Goal: Task Accomplishment & Management: Use online tool/utility

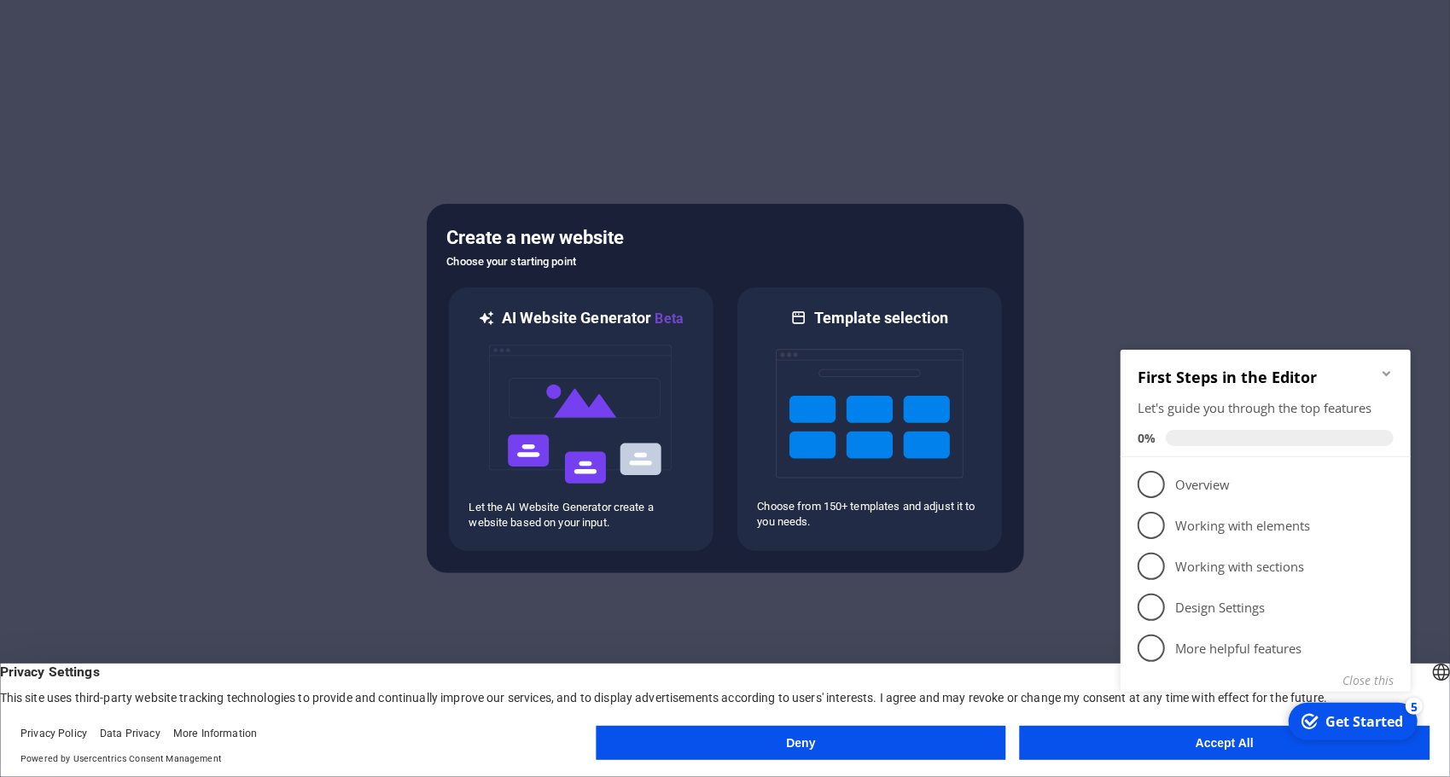
click at [1146, 739] on div "checkmark Get Started 5 First Steps in the Editor Let's guide you through the t…" at bounding box center [1268, 540] width 311 height 414
click at [1203, 743] on div "checkmark Get Started 5 First Steps in the Editor Let's guide you through the t…" at bounding box center [1268, 540] width 311 height 414
click at [1388, 366] on icon "Minimize checklist" at bounding box center [1386, 373] width 14 height 14
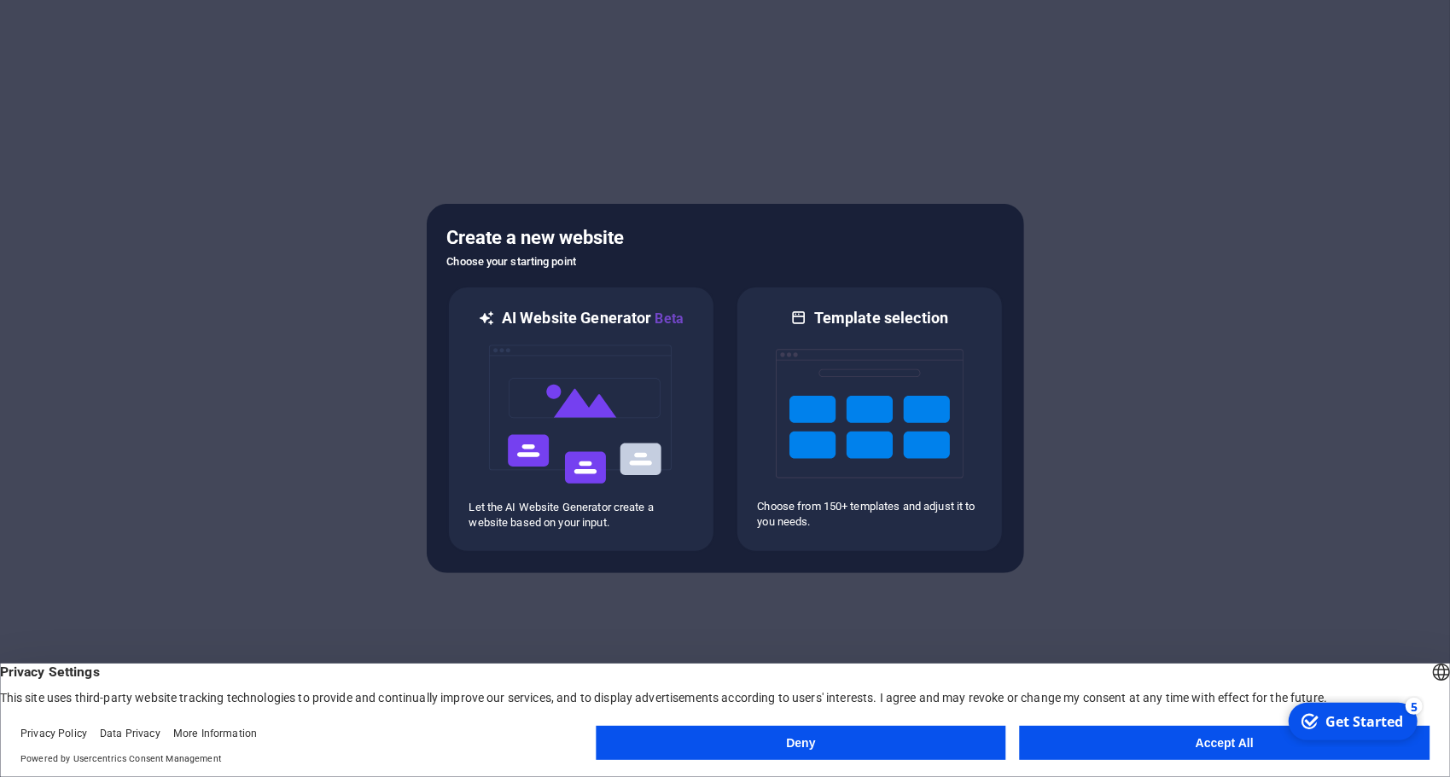
click at [1225, 753] on button "Accept All" at bounding box center [1225, 743] width 410 height 34
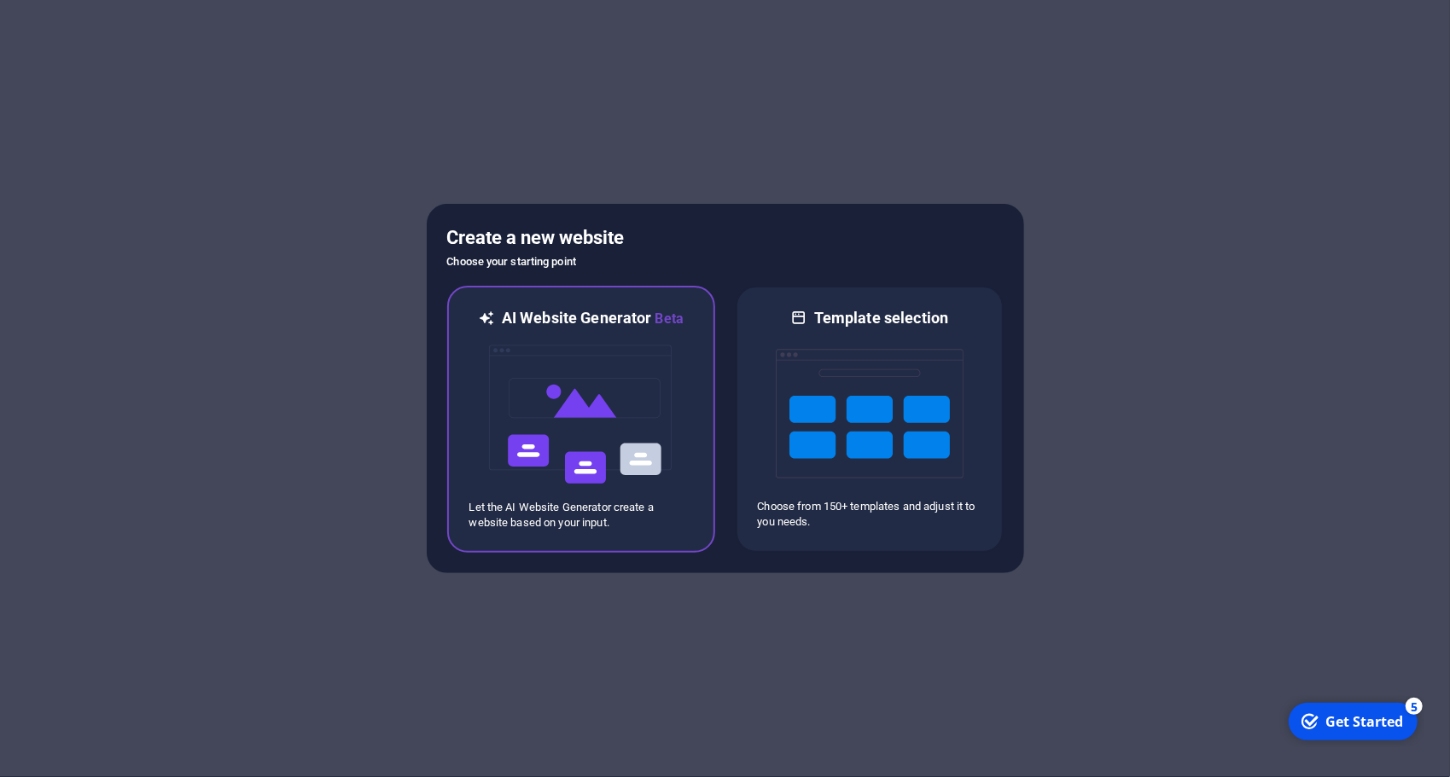
click at [620, 398] on img at bounding box center [581, 414] width 188 height 171
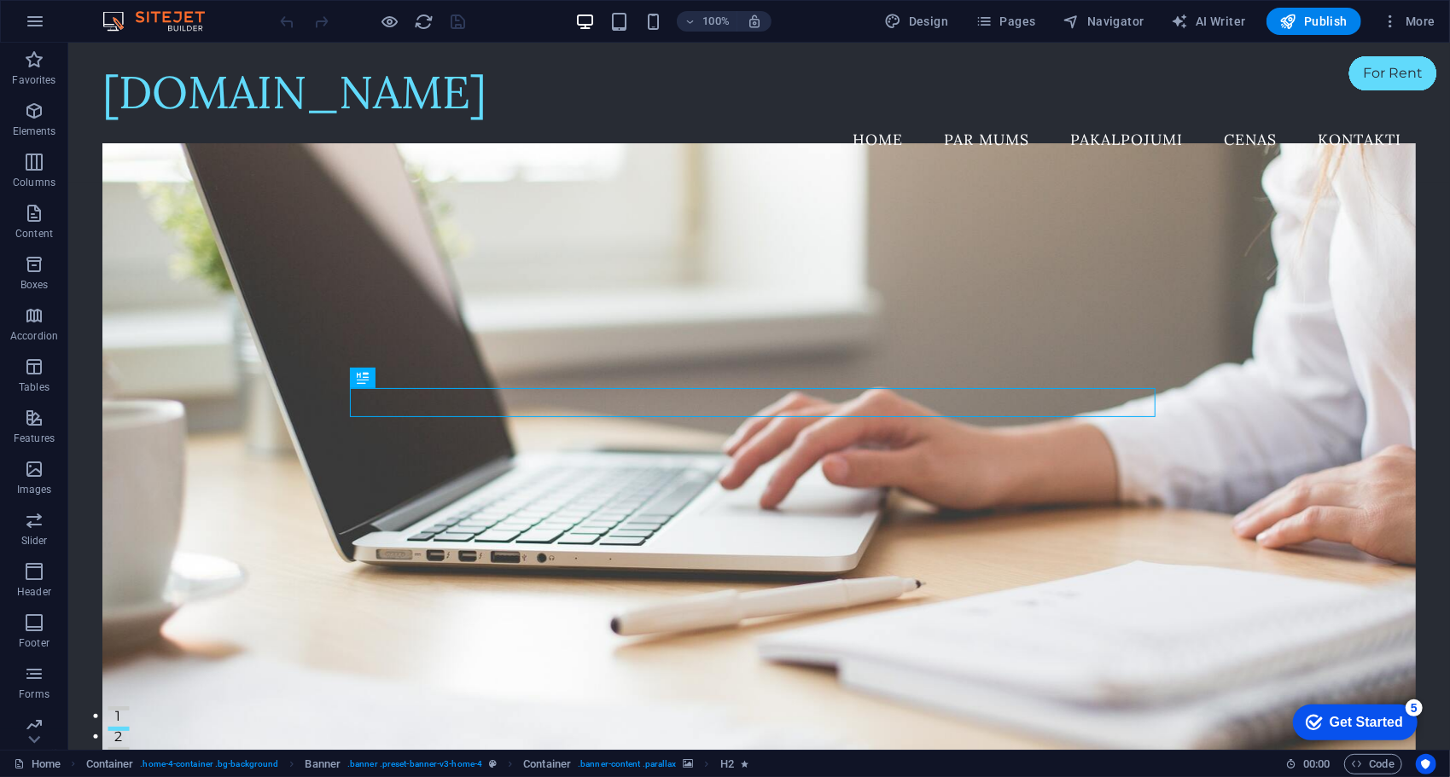
click at [1417, 709] on div "5" at bounding box center [1413, 707] width 17 height 17
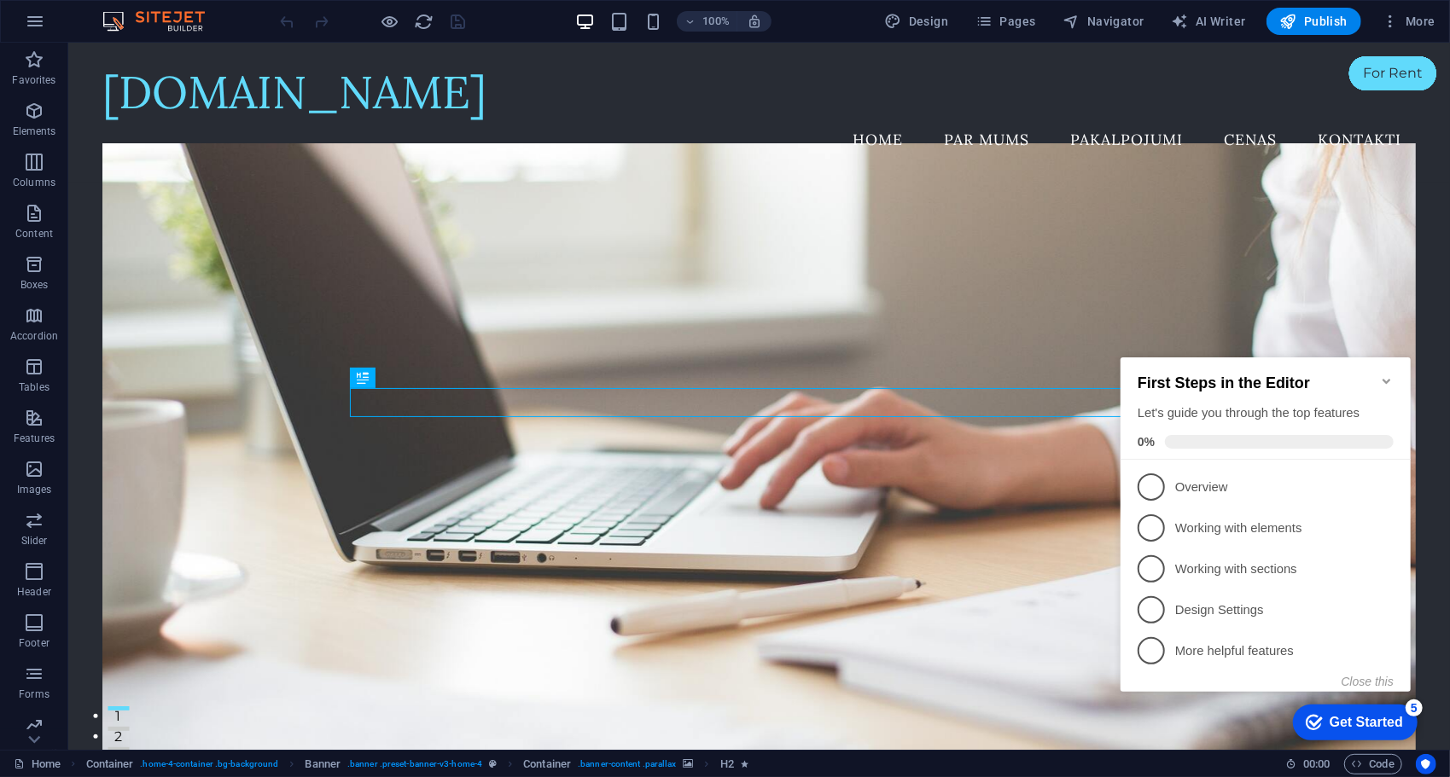
click at [1388, 378] on icon "Minimize checklist" at bounding box center [1386, 380] width 8 height 5
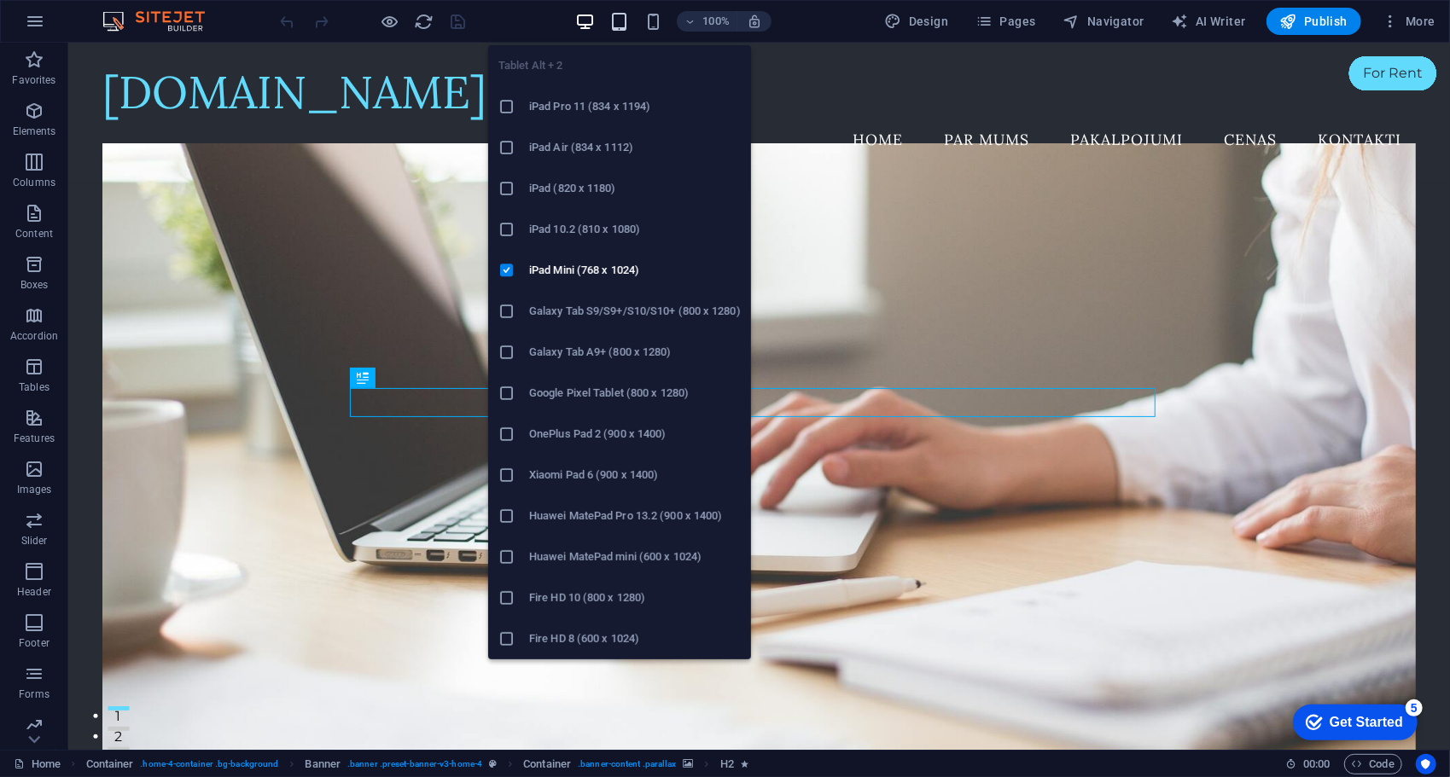
click at [620, 21] on icon "button" at bounding box center [619, 22] width 20 height 20
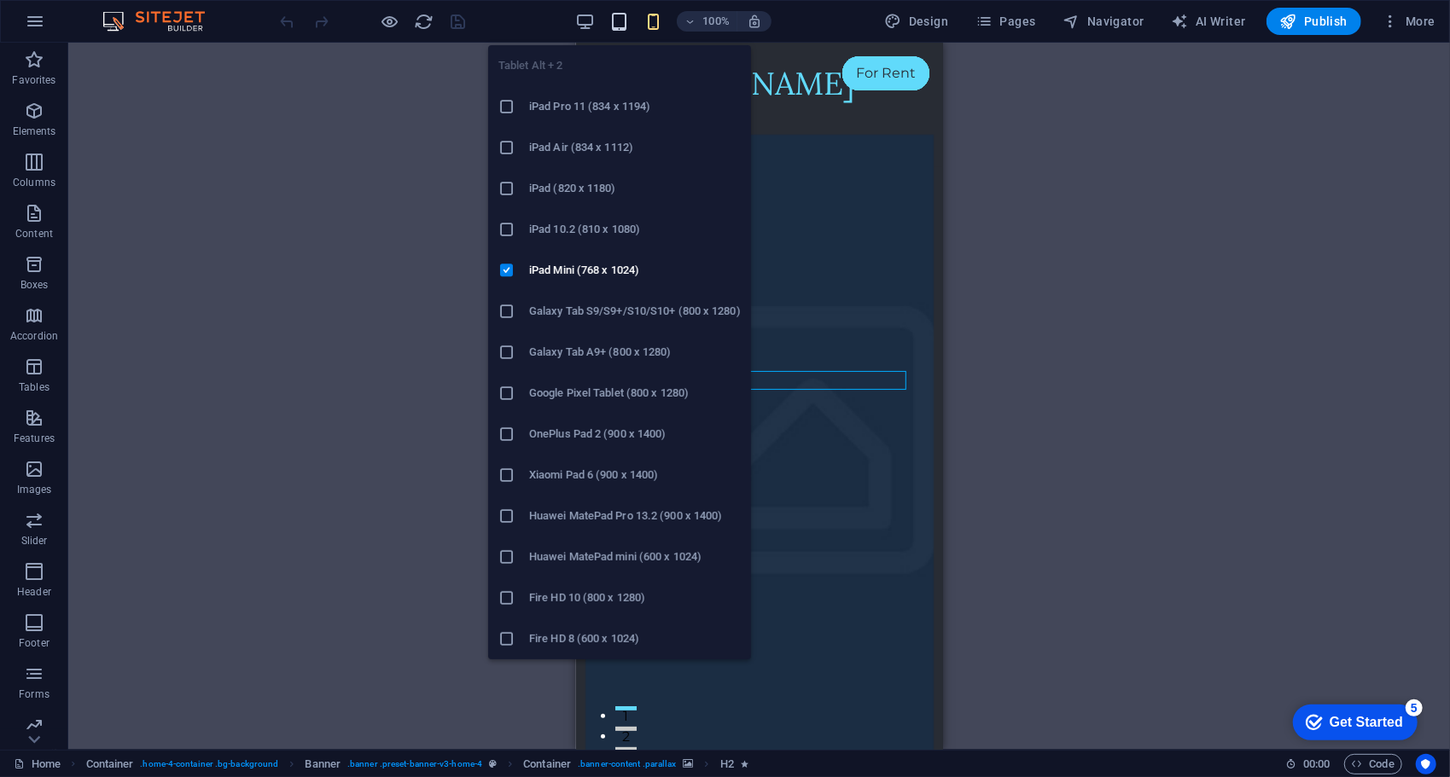
click at [618, 20] on icon "button" at bounding box center [619, 22] width 20 height 20
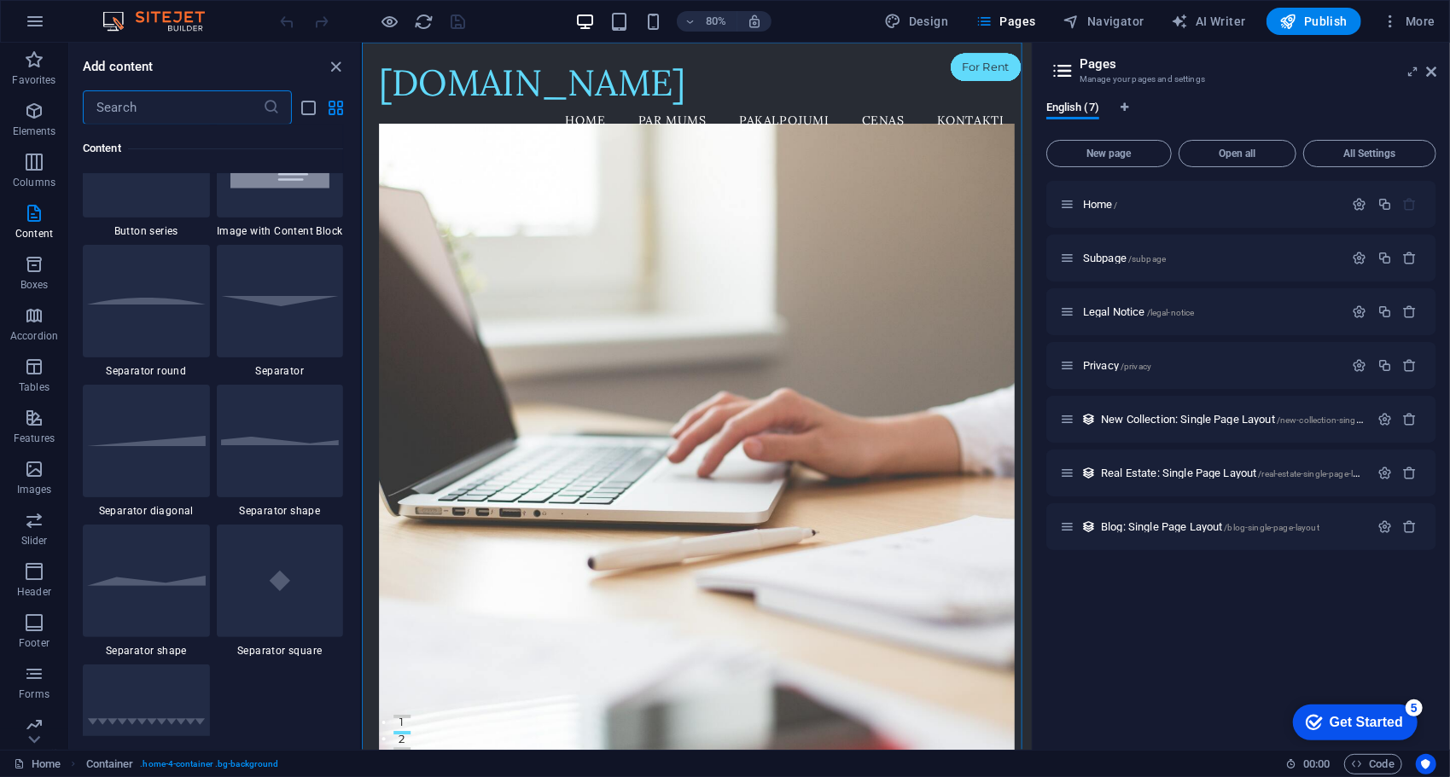
scroll to position [4064, 0]
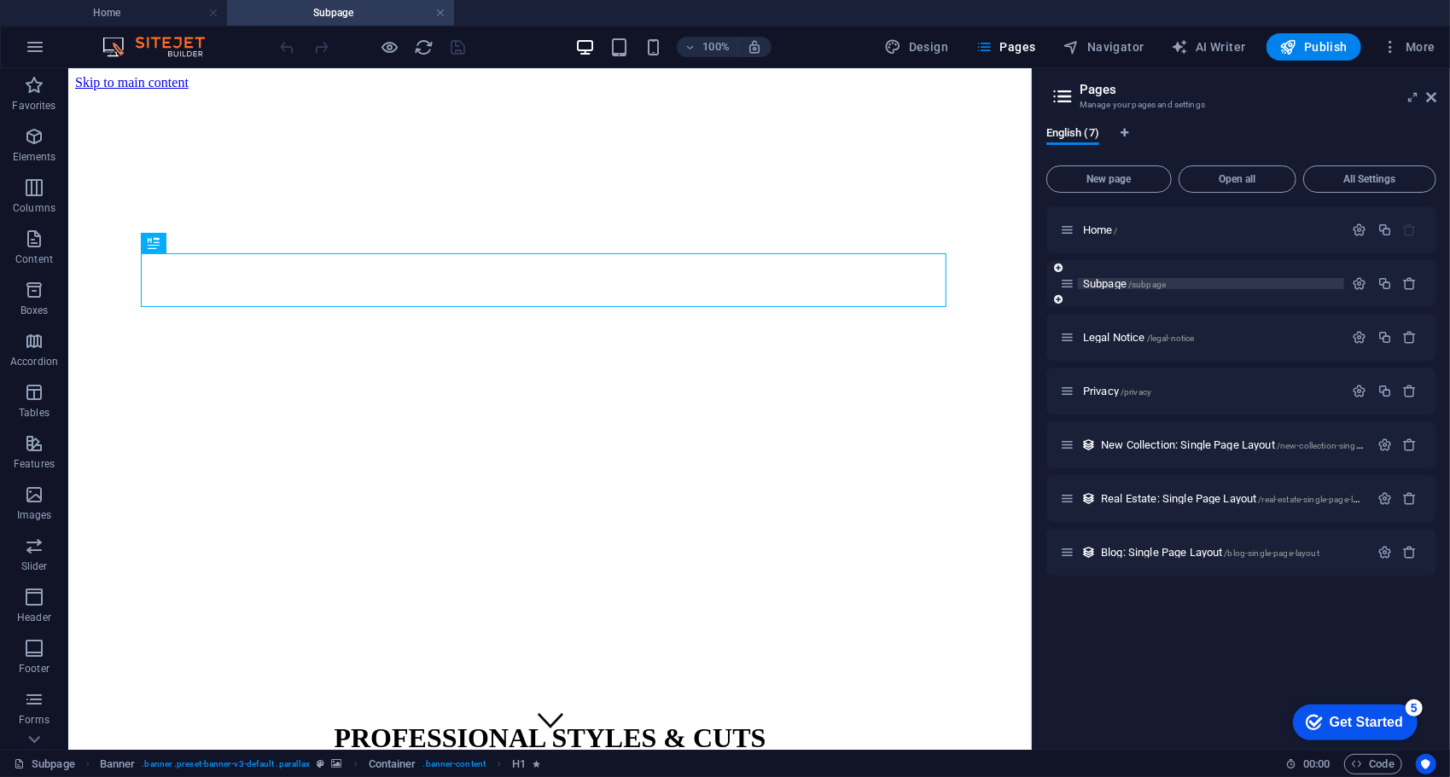
scroll to position [0, 0]
click at [0, 0] on div "Legal Notice /legal-notice" at bounding box center [0, 0] width 0 height 0
click at [0, 0] on span "Legal Notice /legal-notice" at bounding box center [0, 0] width 0 height 0
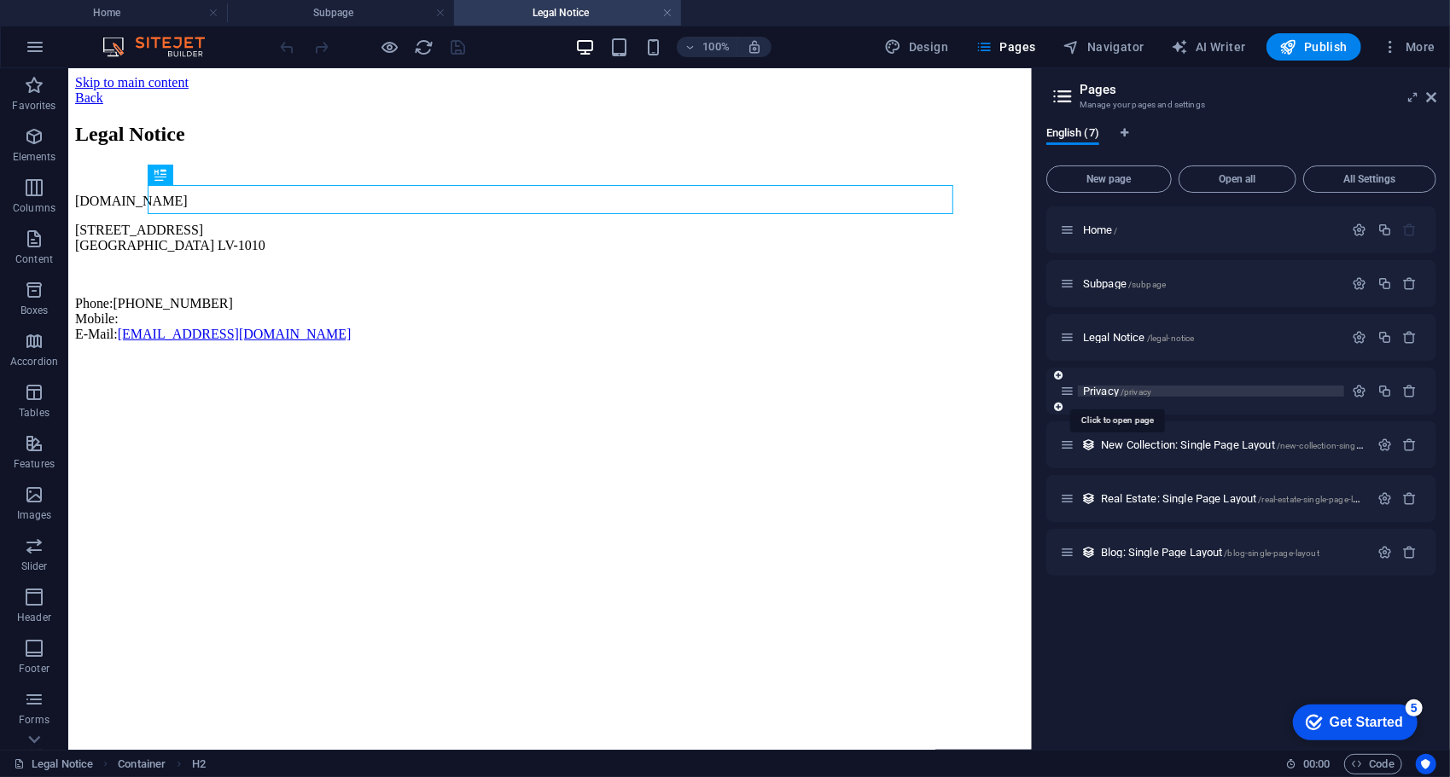
click at [0, 0] on span "/privacy" at bounding box center [0, 0] width 0 height 0
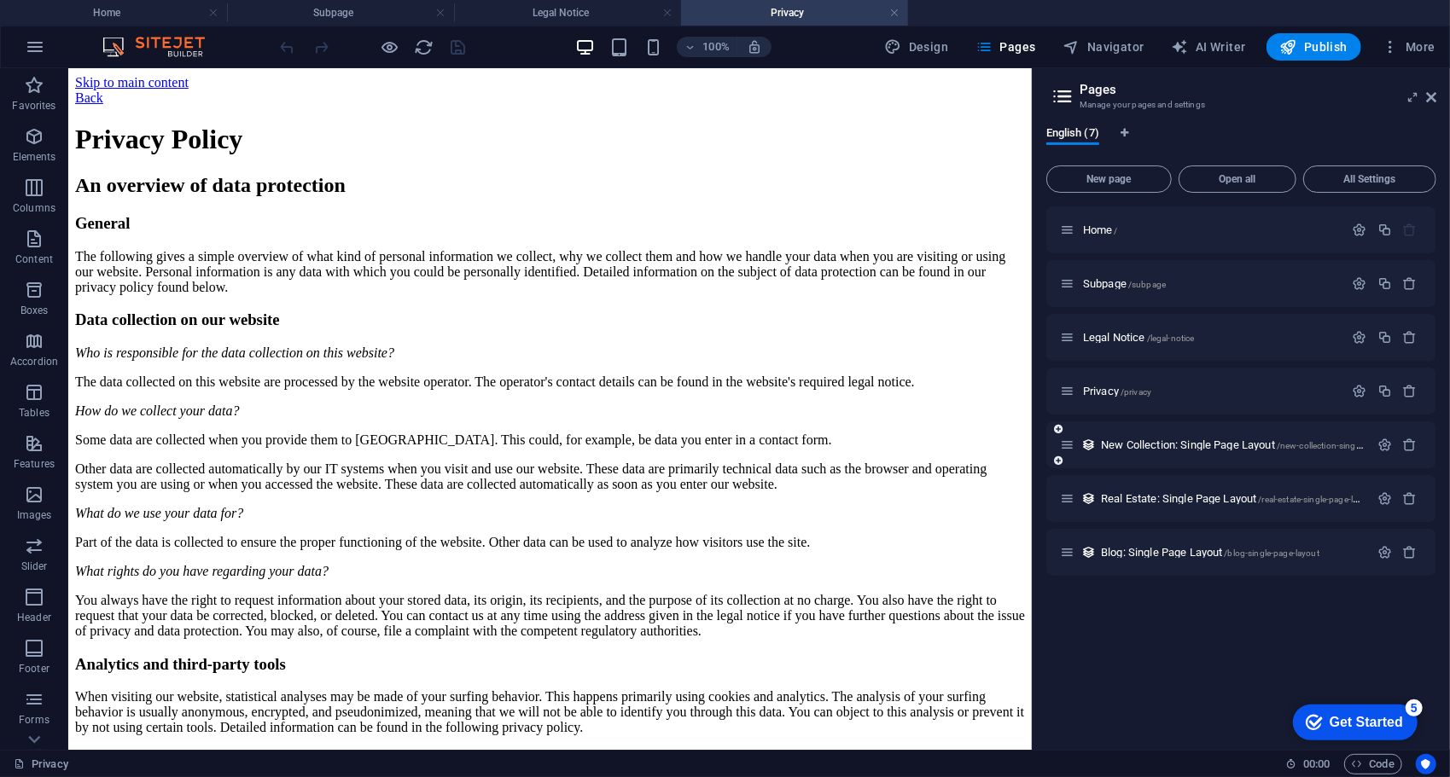
click at [0, 0] on div "New Collection: Single Page Layout /new-collection-single-page-layout" at bounding box center [0, 0] width 0 height 0
click at [0, 0] on span "New Collection: Single Page Layout /new-collection-single-page-layout" at bounding box center [0, 0] width 0 height 0
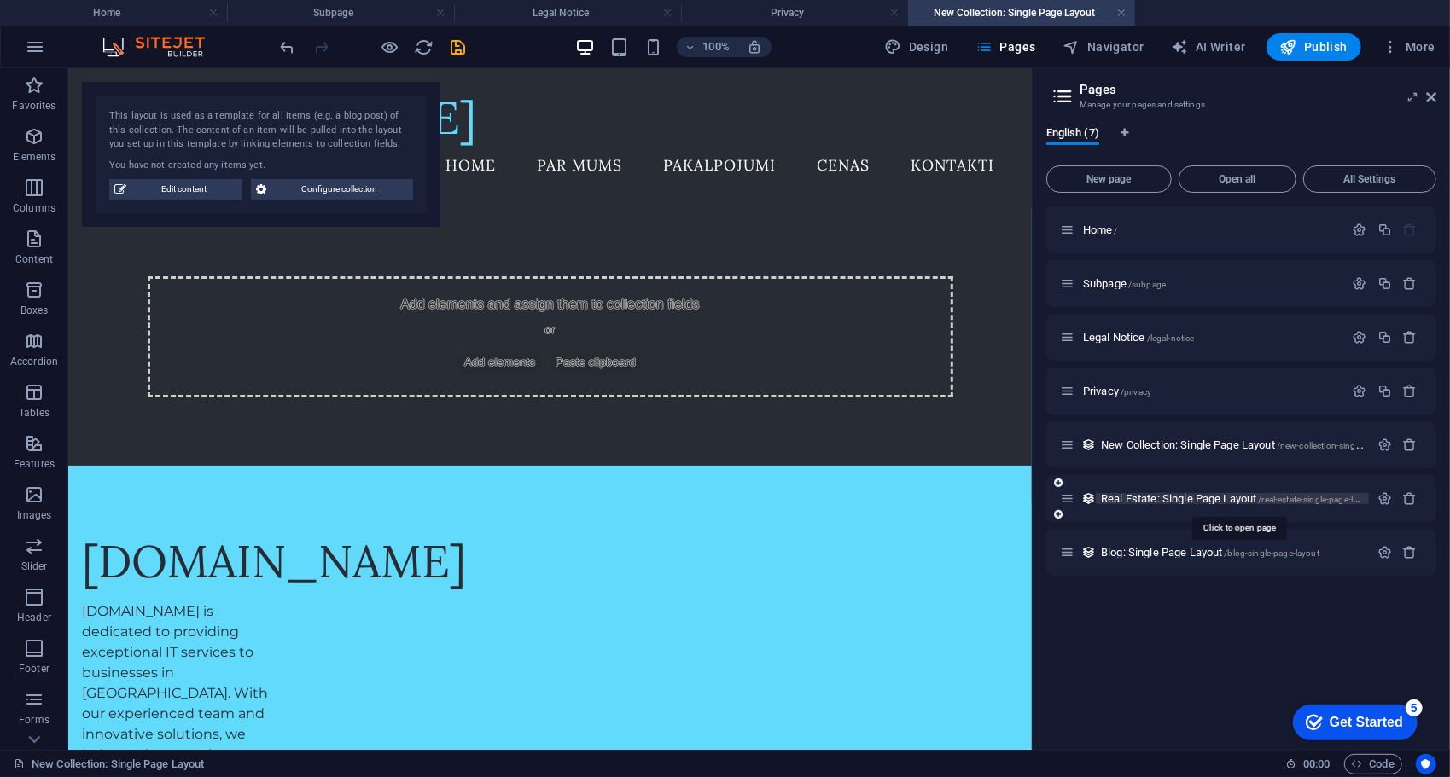
click at [1154, 498] on span "Real Estate: Single Page Layout /real-estate-single-page-layout" at bounding box center [1238, 498] width 274 height 13
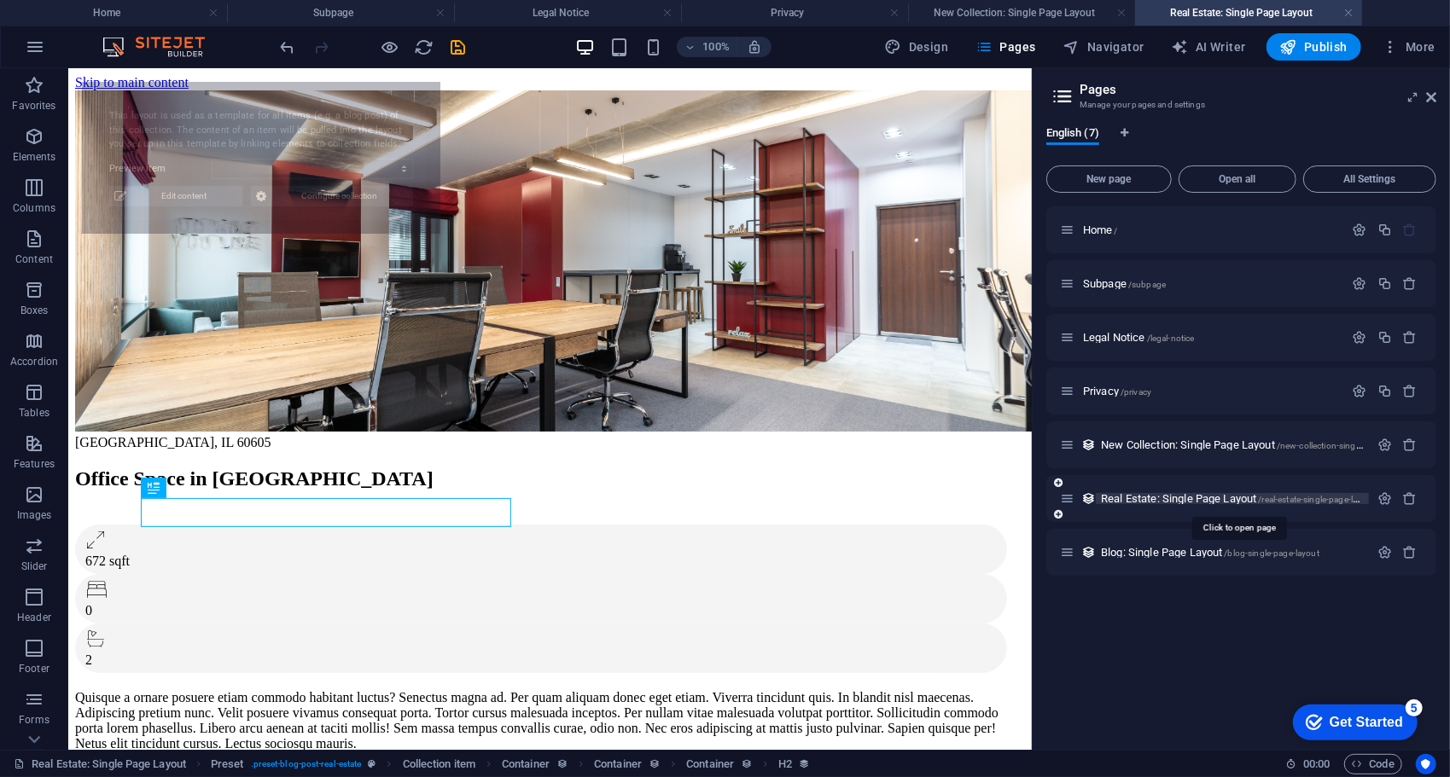
select select "68b94ae86be733d29006ee4e"
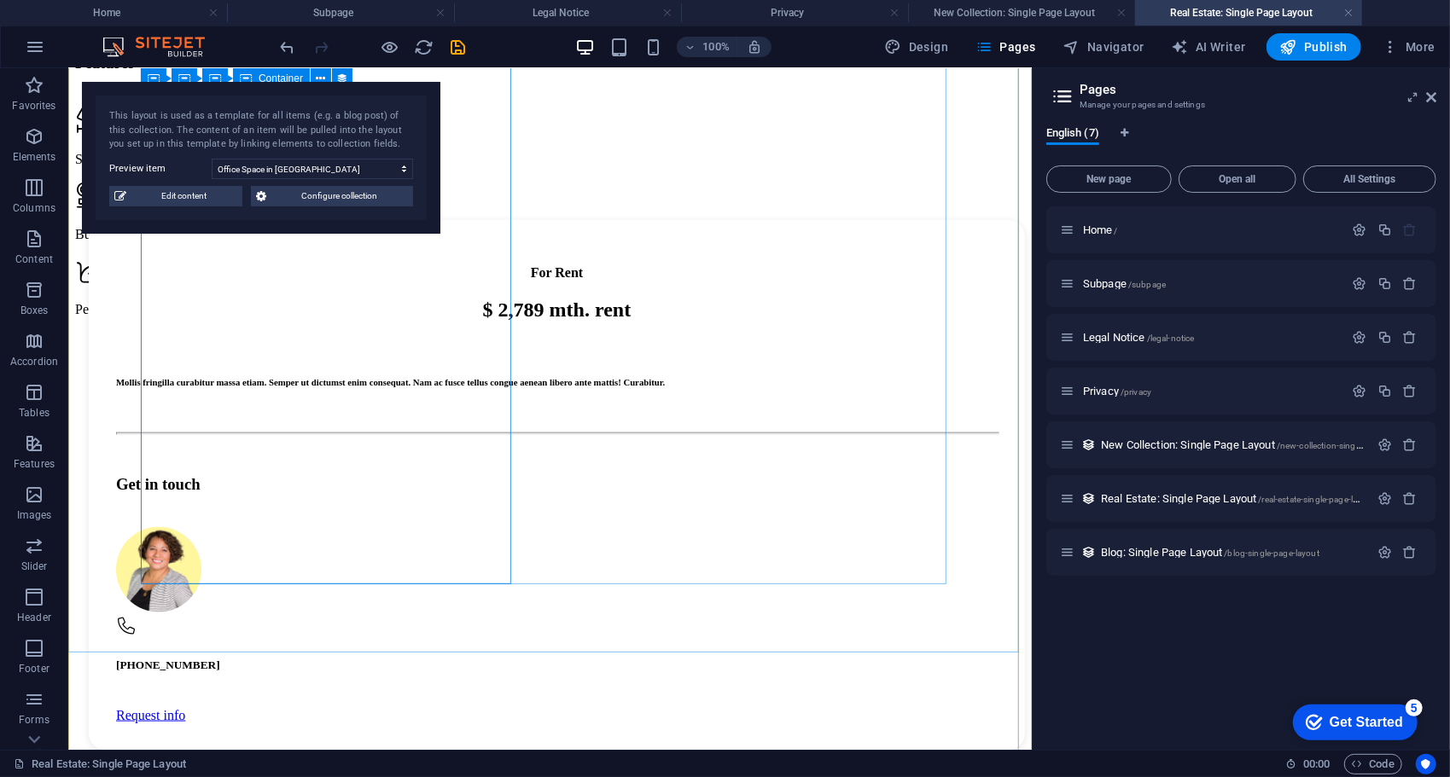
scroll to position [1221, 0]
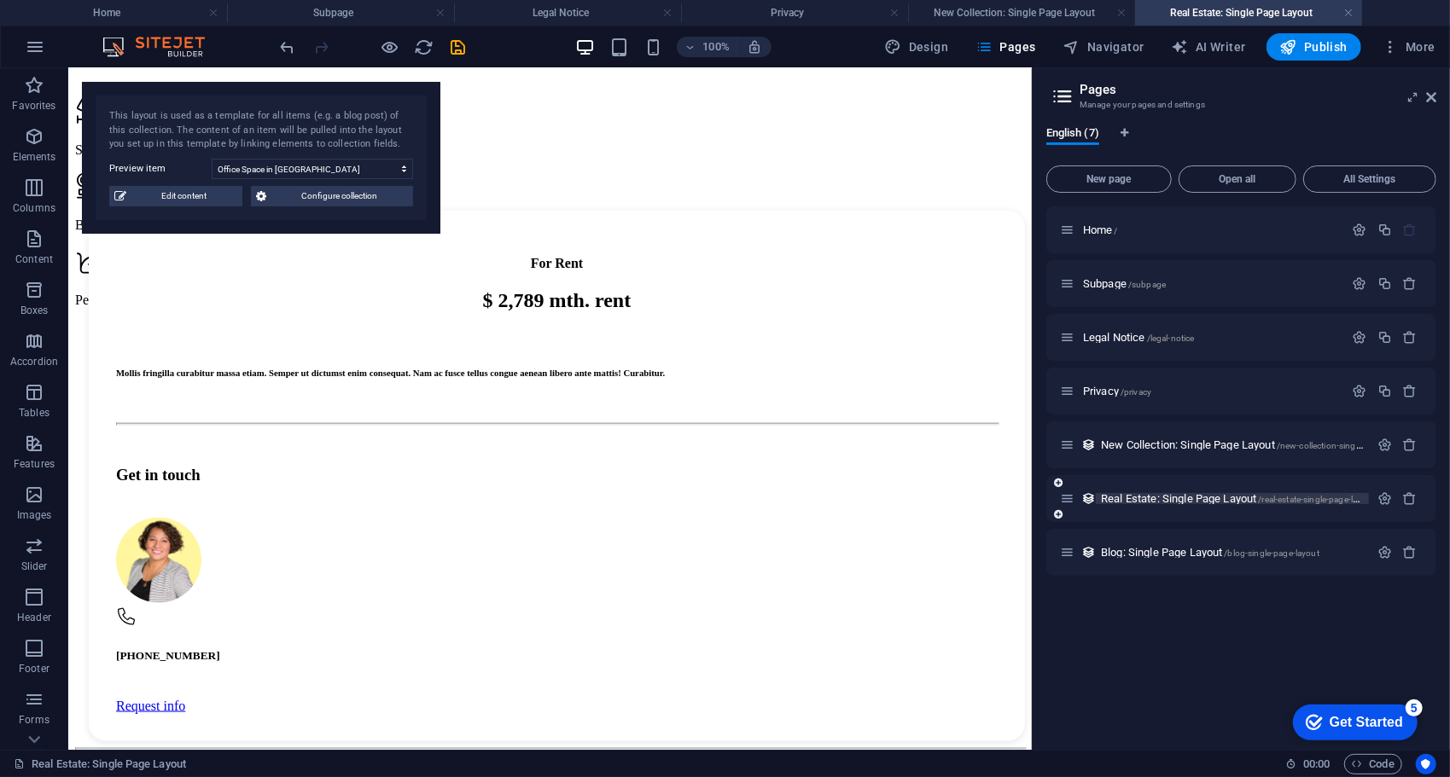
click at [1198, 500] on span "Real Estate: Single Page Layout /real-estate-single-page-layout" at bounding box center [1238, 498] width 274 height 13
click at [0, 0] on div "Blog: Single Page Layout /blog-single-page-layout" at bounding box center [0, 0] width 0 height 0
click at [0, 0] on span "Blog: Single Page Layout /blog-single-page-layout" at bounding box center [0, 0] width 0 height 0
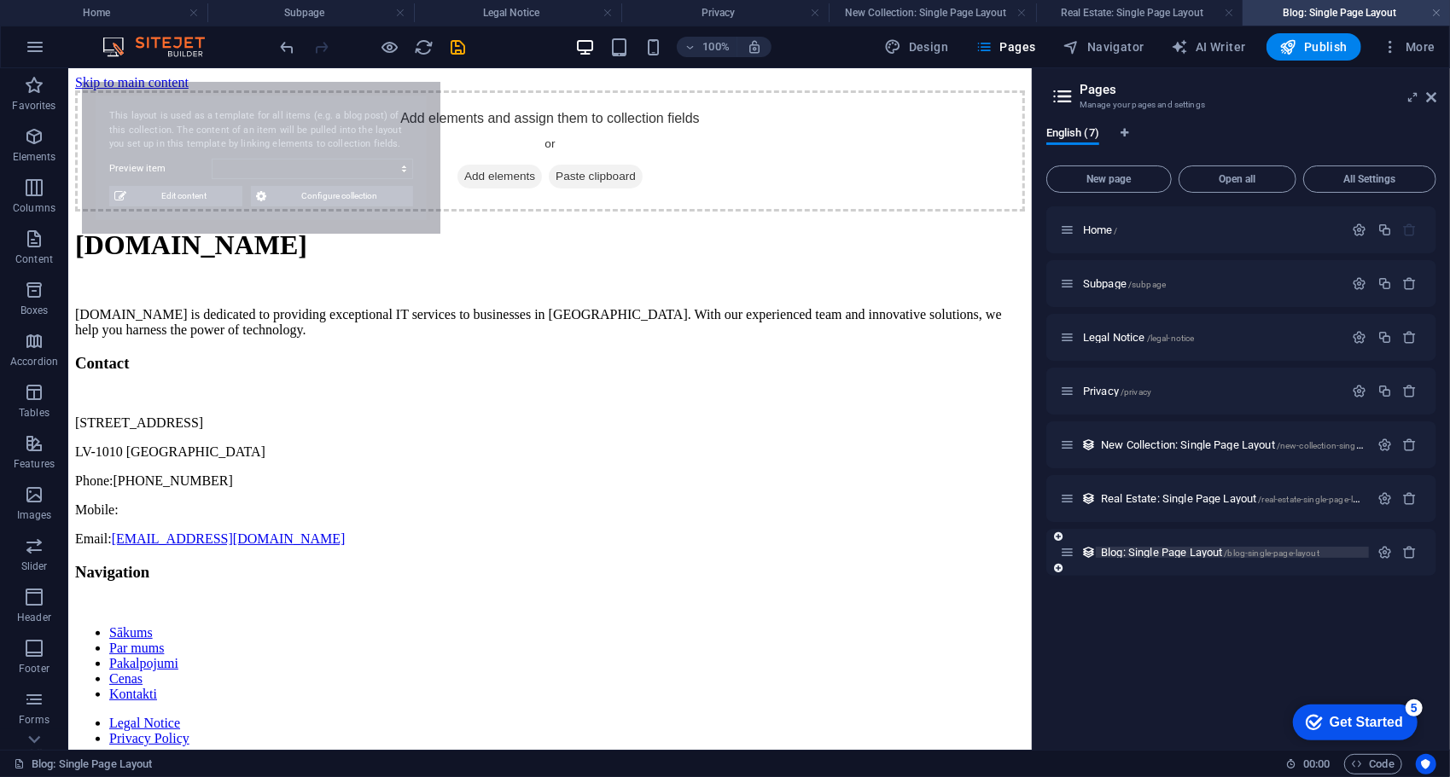
scroll to position [0, 0]
select select "68b94ae86be733d29006ee45"
